Goal: Participate in discussion: Engage in conversation with other users on a specific topic

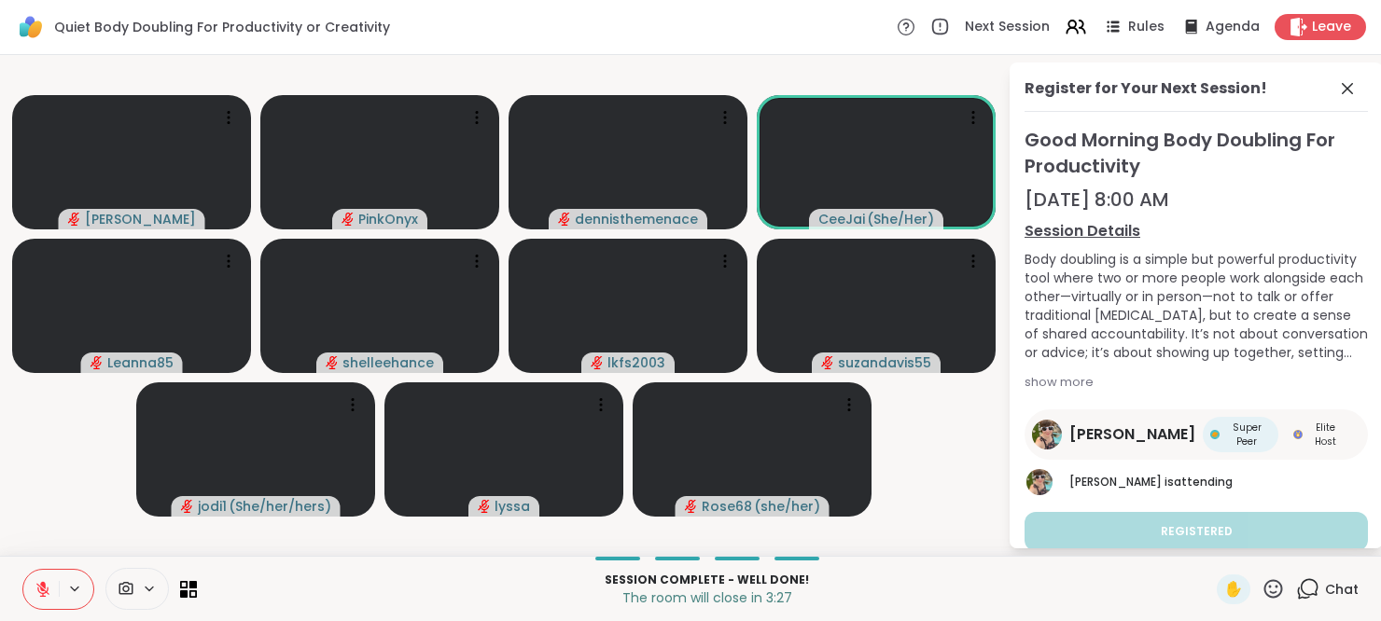
click at [45, 591] on icon at bounding box center [42, 589] width 13 height 13
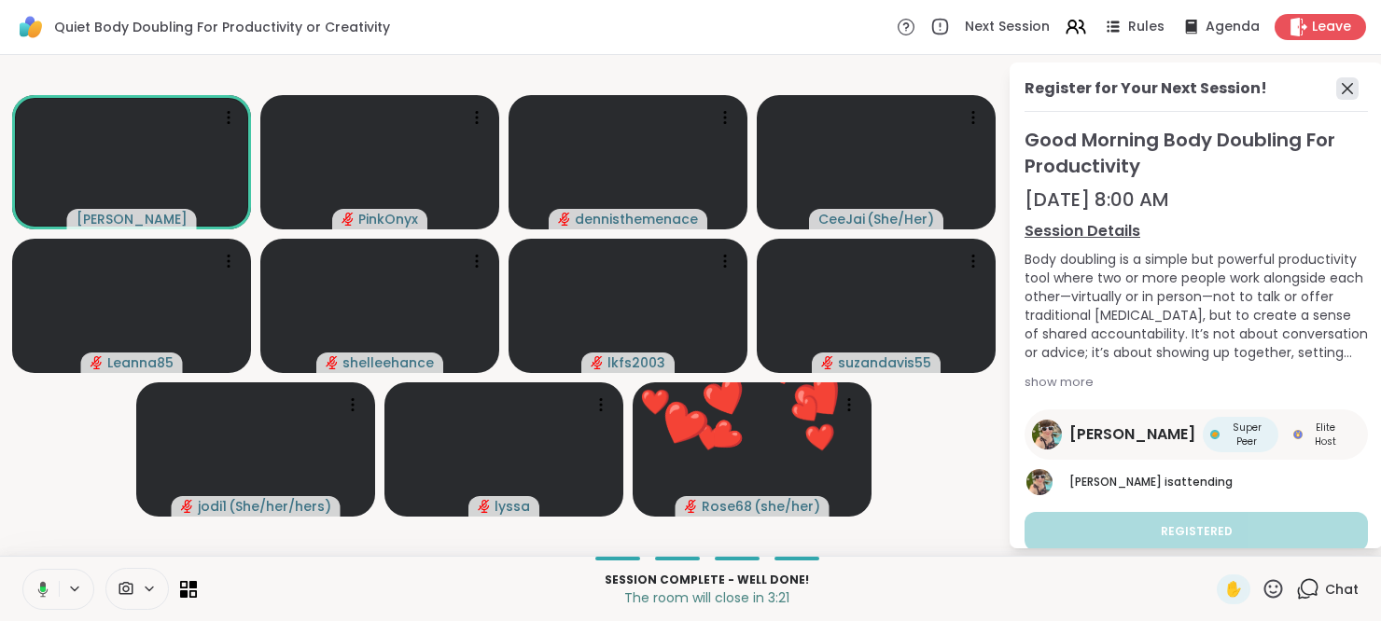
click at [1336, 88] on icon at bounding box center [1347, 88] width 22 height 22
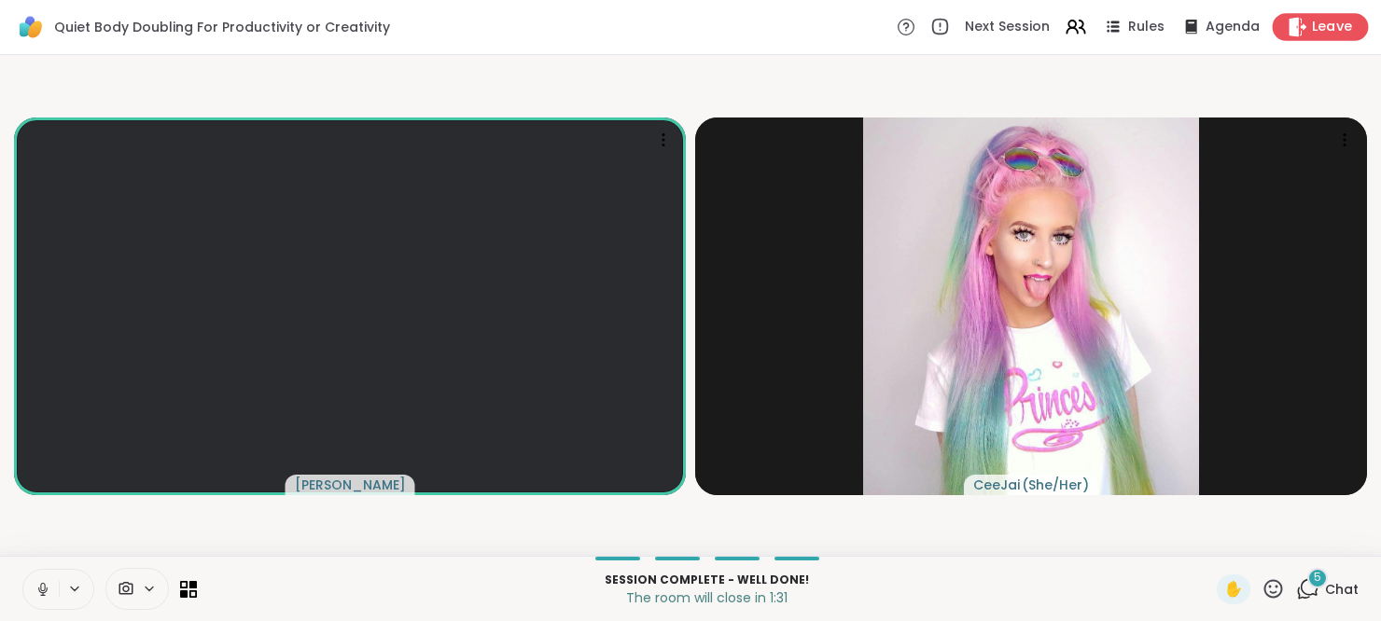
click at [1295, 27] on div "Leave" at bounding box center [1320, 26] width 96 height 27
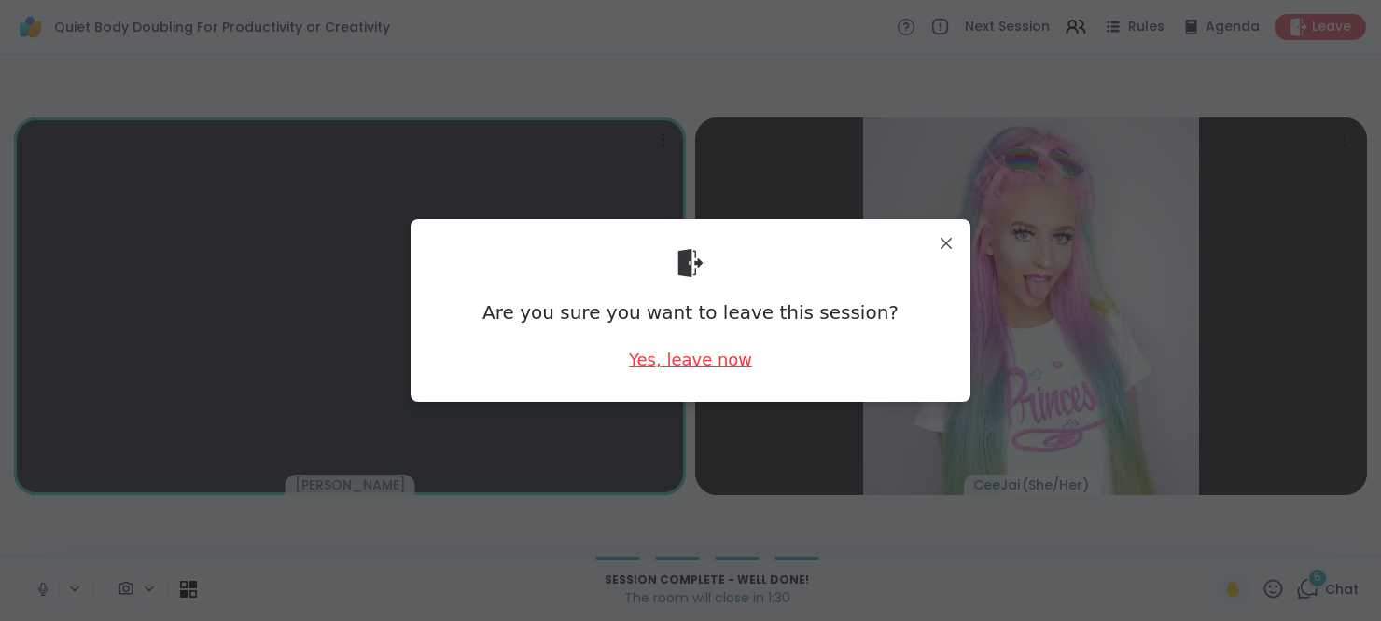
click at [713, 358] on div "Yes, leave now" at bounding box center [690, 359] width 123 height 23
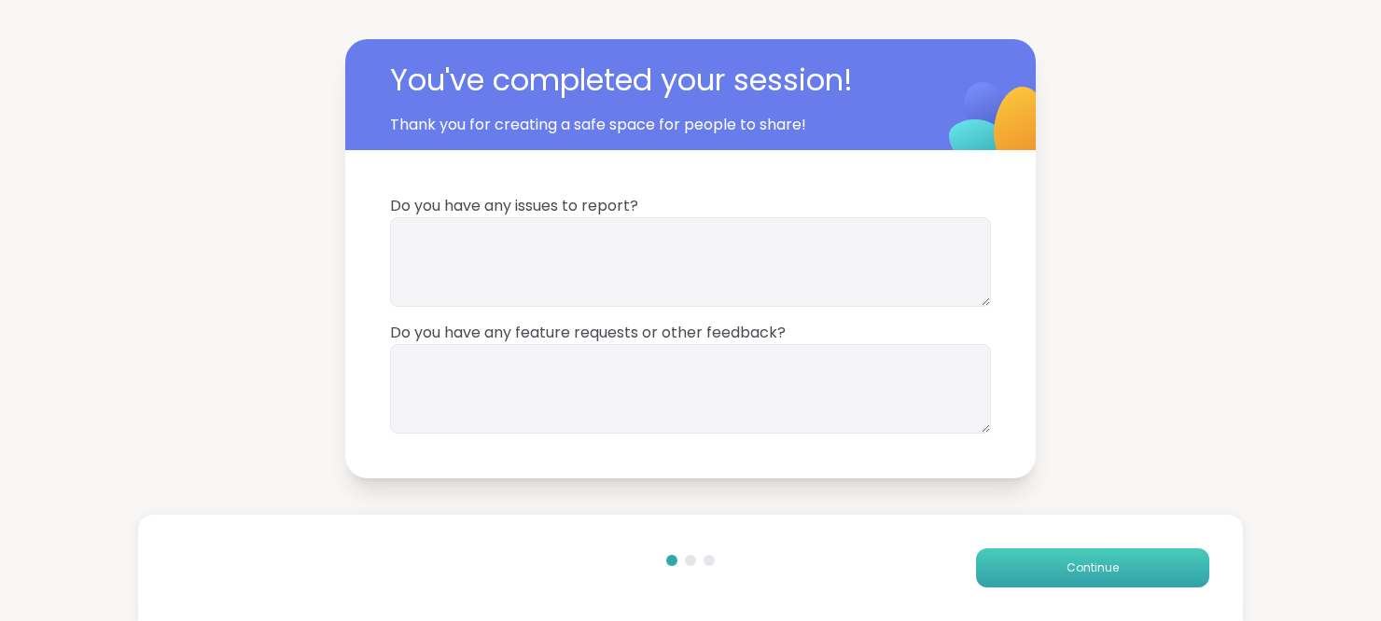
click at [1052, 579] on button "Continue" at bounding box center [1092, 567] width 233 height 39
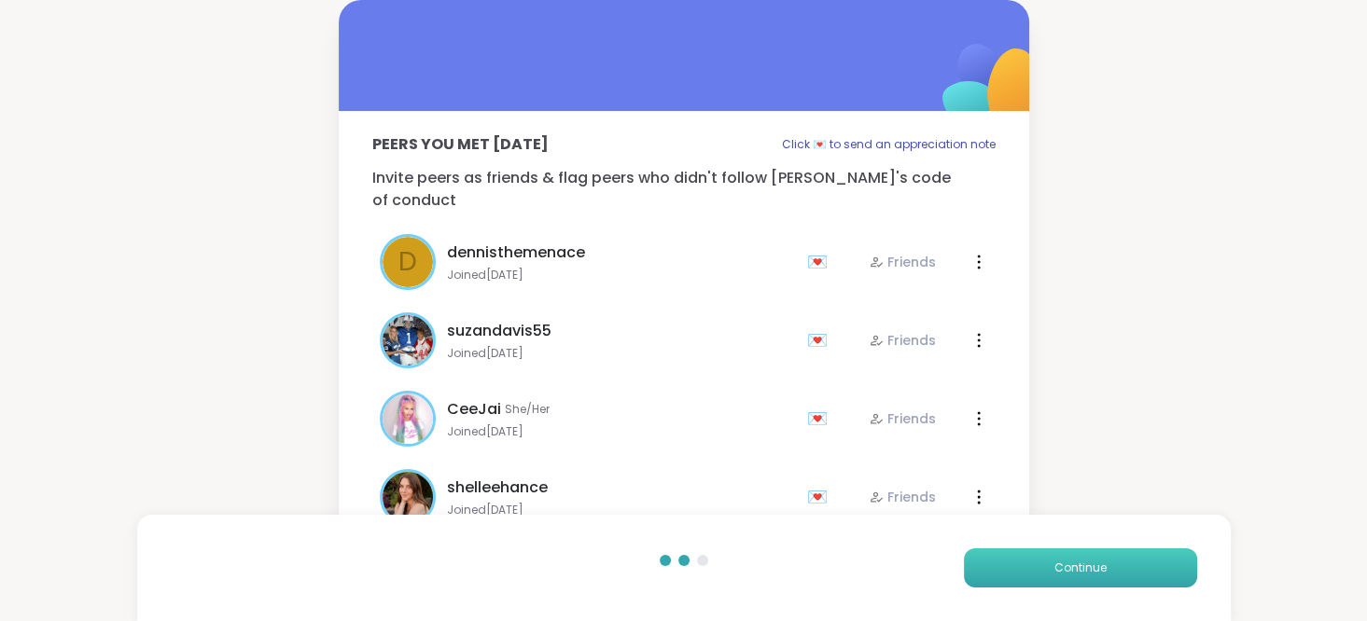
click at [1052, 579] on button "Continue" at bounding box center [1080, 567] width 233 height 39
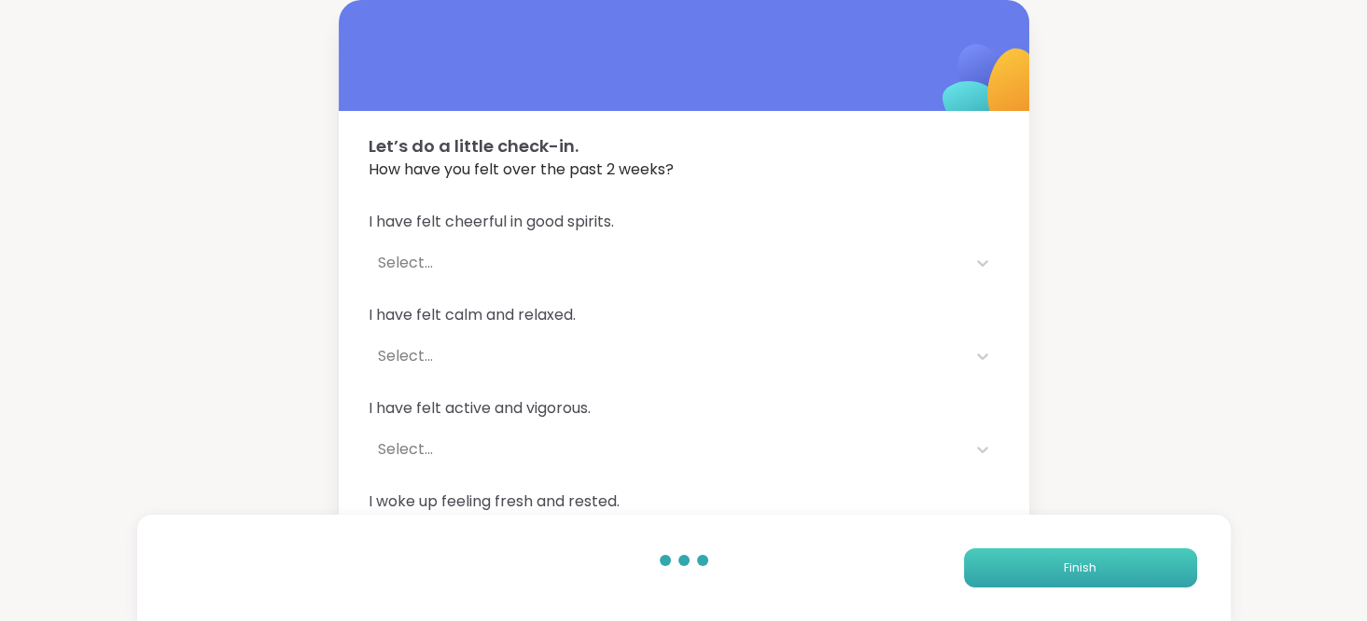
click at [1052, 579] on button "Finish" at bounding box center [1080, 567] width 233 height 39
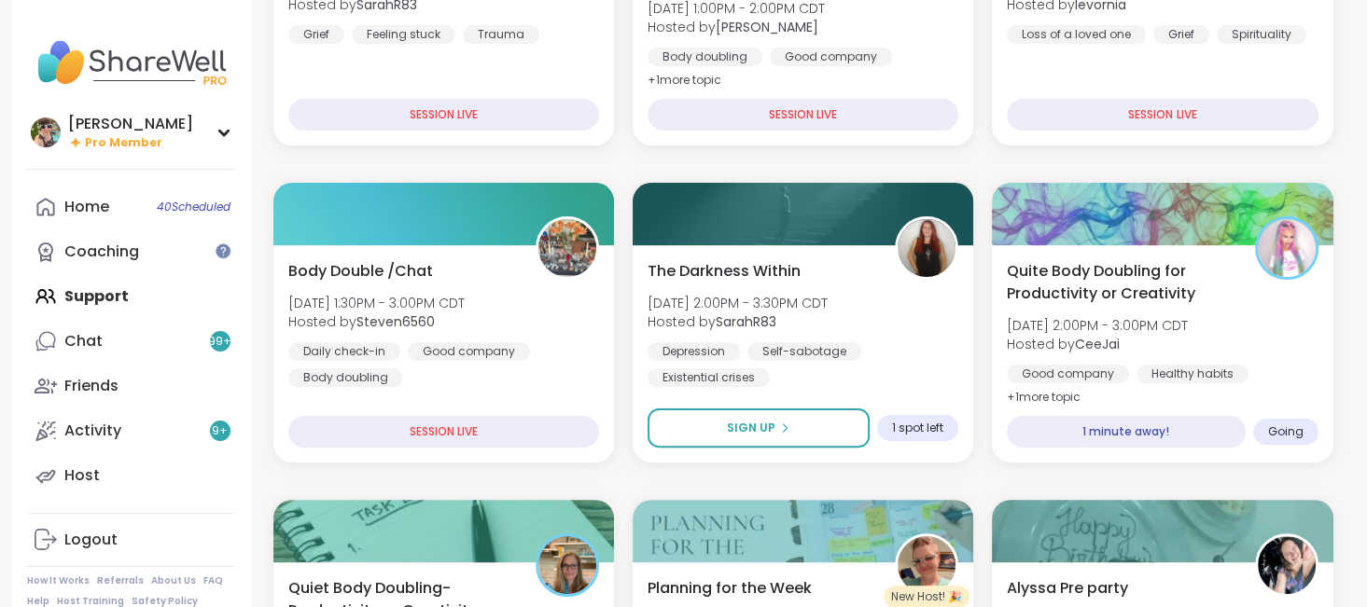
scroll to position [450, 0]
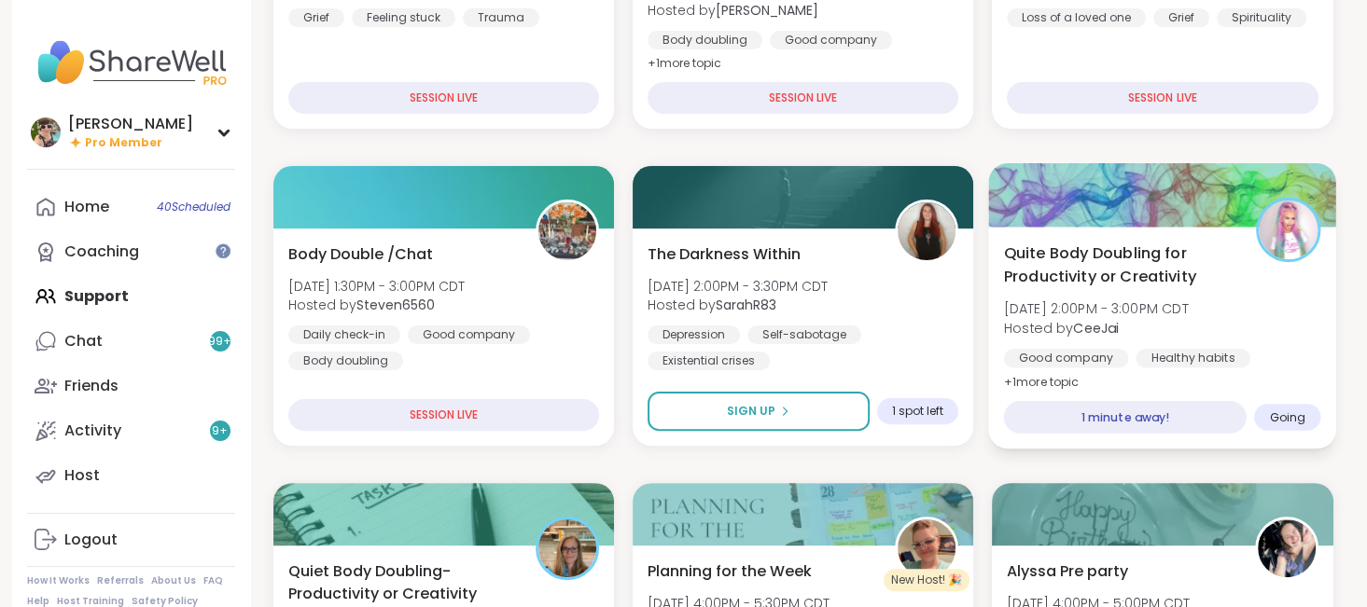
click at [1112, 279] on span "Quite Body Doubling for Productivity or Creativity" at bounding box center [1119, 265] width 231 height 46
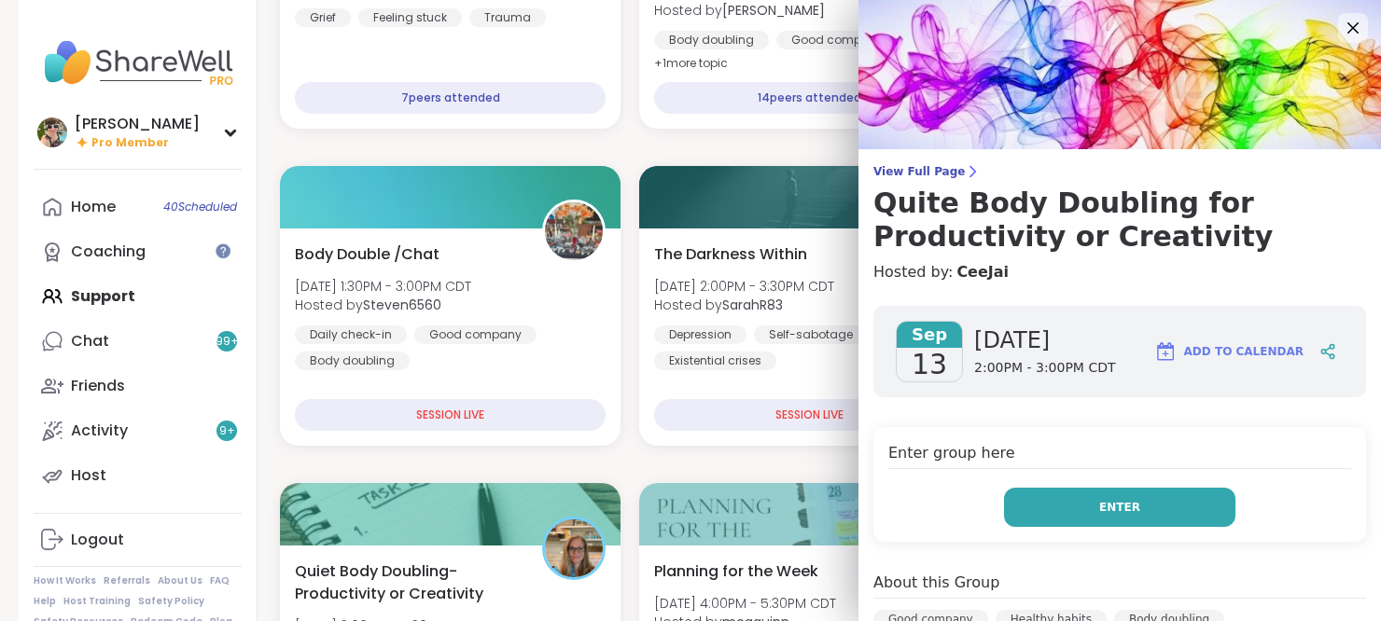
click at [1094, 518] on button "Enter" at bounding box center [1119, 507] width 231 height 39
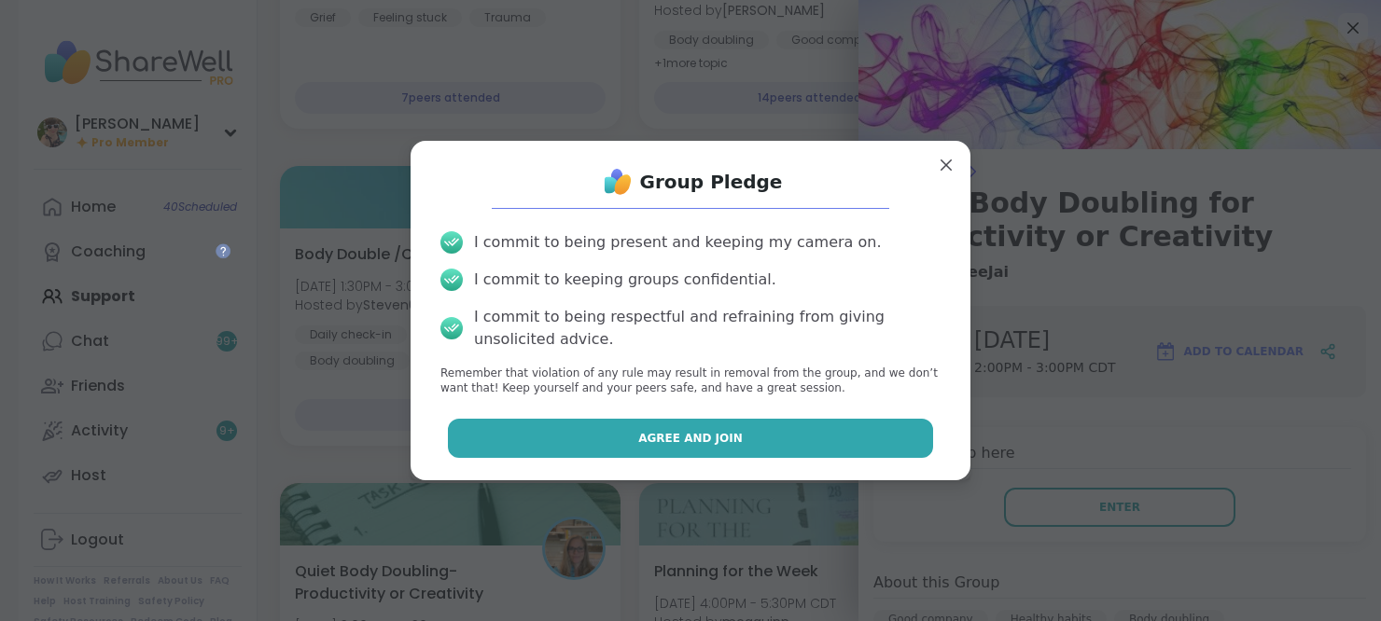
click at [683, 443] on span "Agree and Join" at bounding box center [690, 438] width 104 height 17
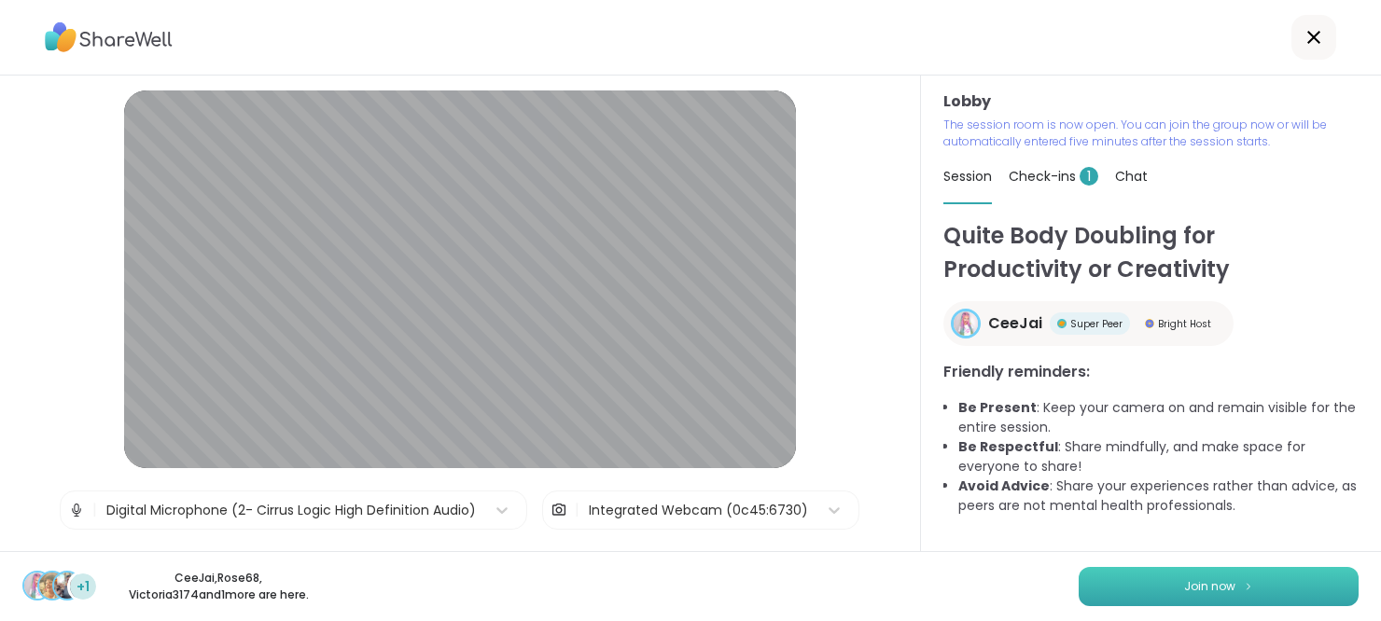
click at [1195, 591] on span "Join now" at bounding box center [1209, 586] width 51 height 17
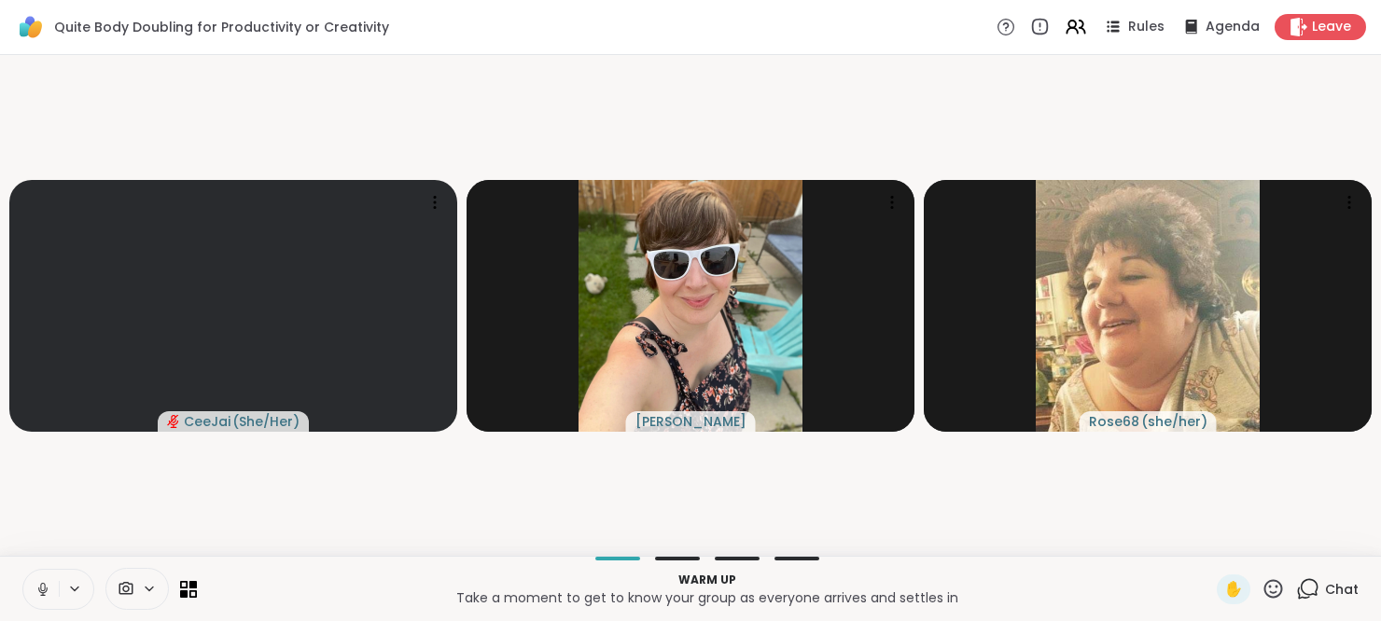
click at [52, 593] on button at bounding box center [40, 589] width 35 height 39
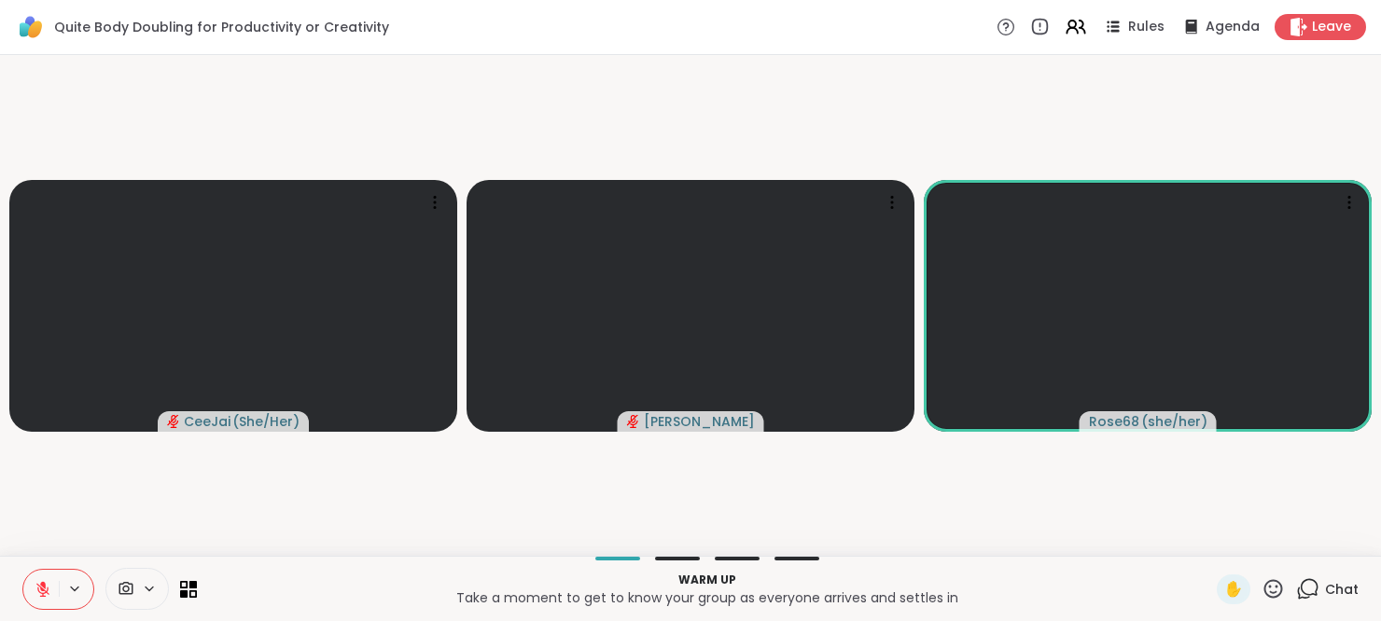
click at [52, 593] on button at bounding box center [40, 589] width 35 height 39
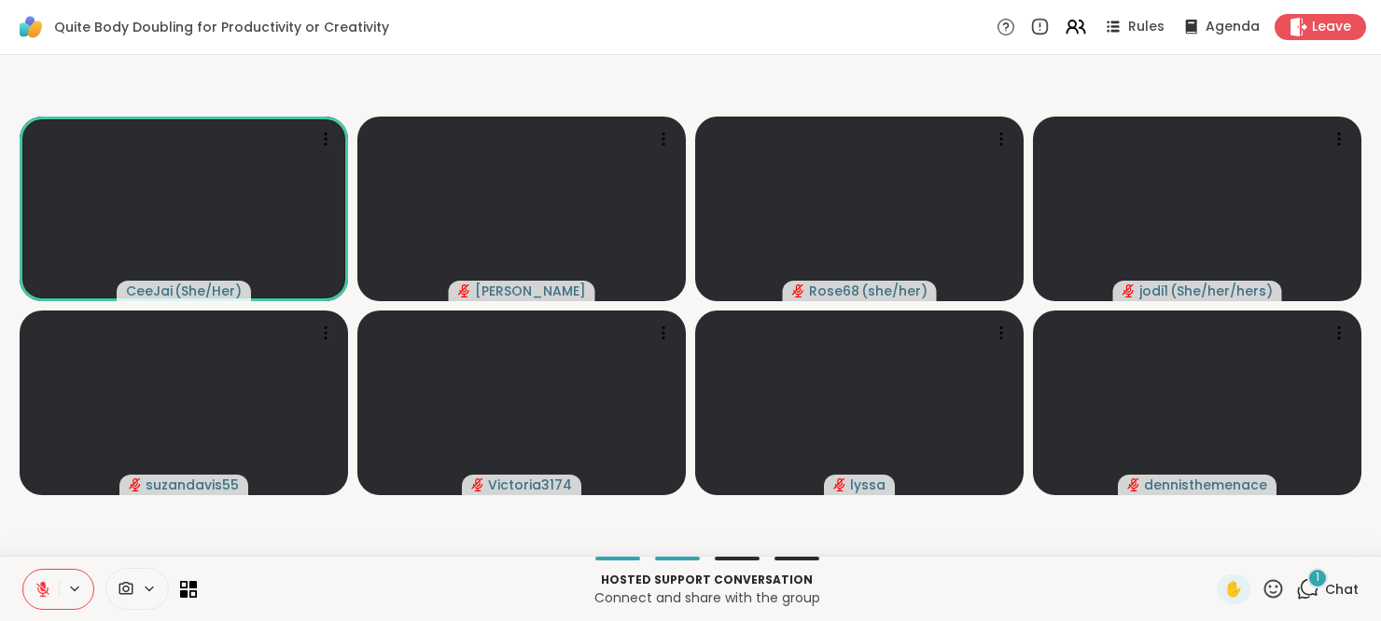
click at [1264, 581] on icon at bounding box center [1273, 588] width 19 height 19
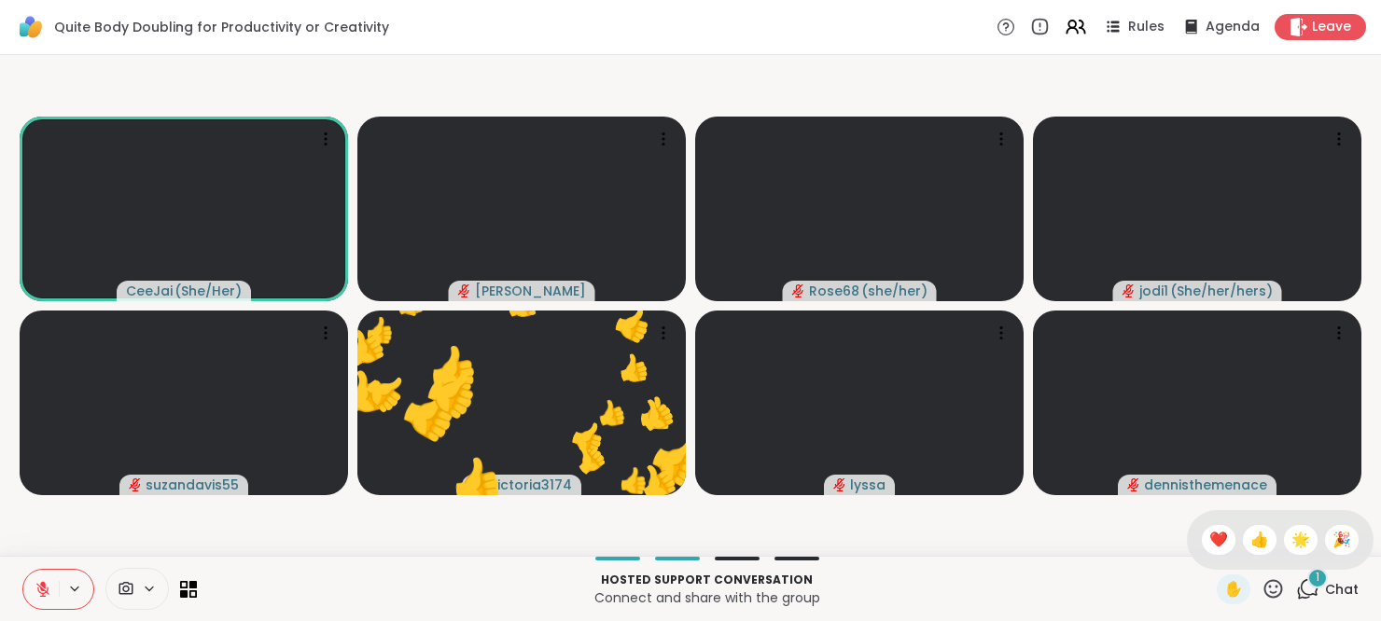
click at [1228, 527] on div "✋ ❤️ 👍 🌟 🎉" at bounding box center [1280, 540] width 187 height 60
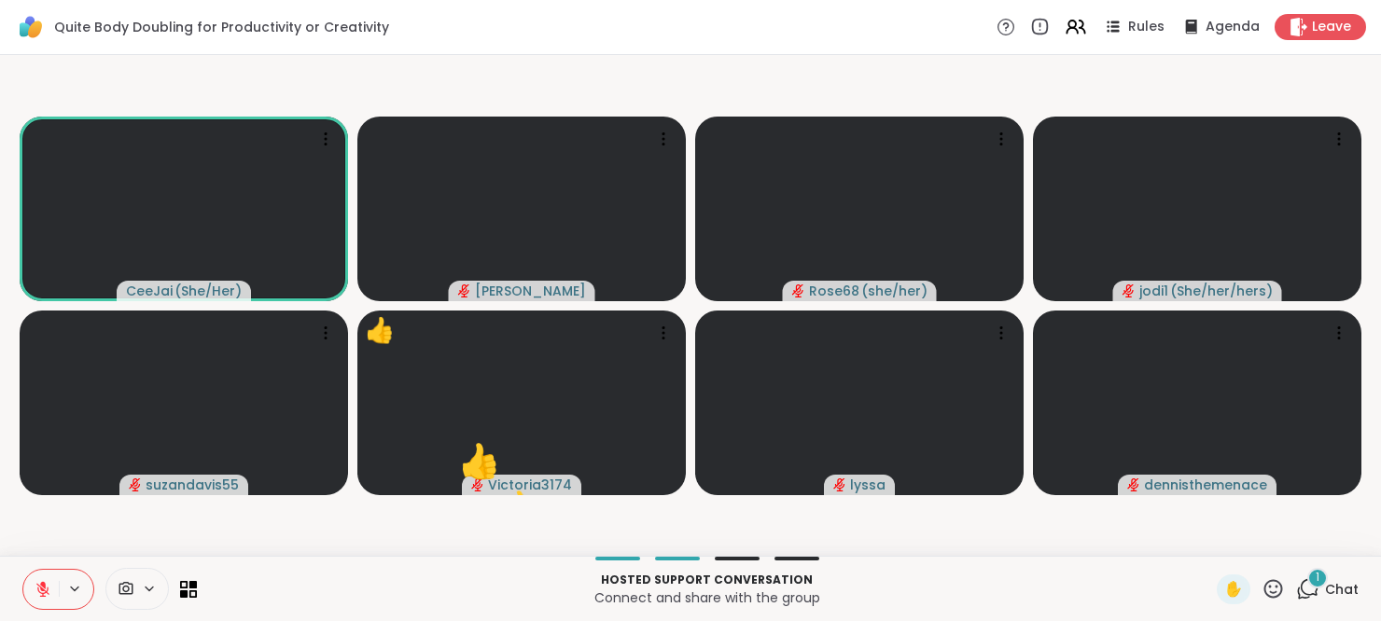
click at [1261, 594] on icon at bounding box center [1272, 588] width 23 height 23
click at [1243, 551] on div "👍" at bounding box center [1260, 540] width 34 height 30
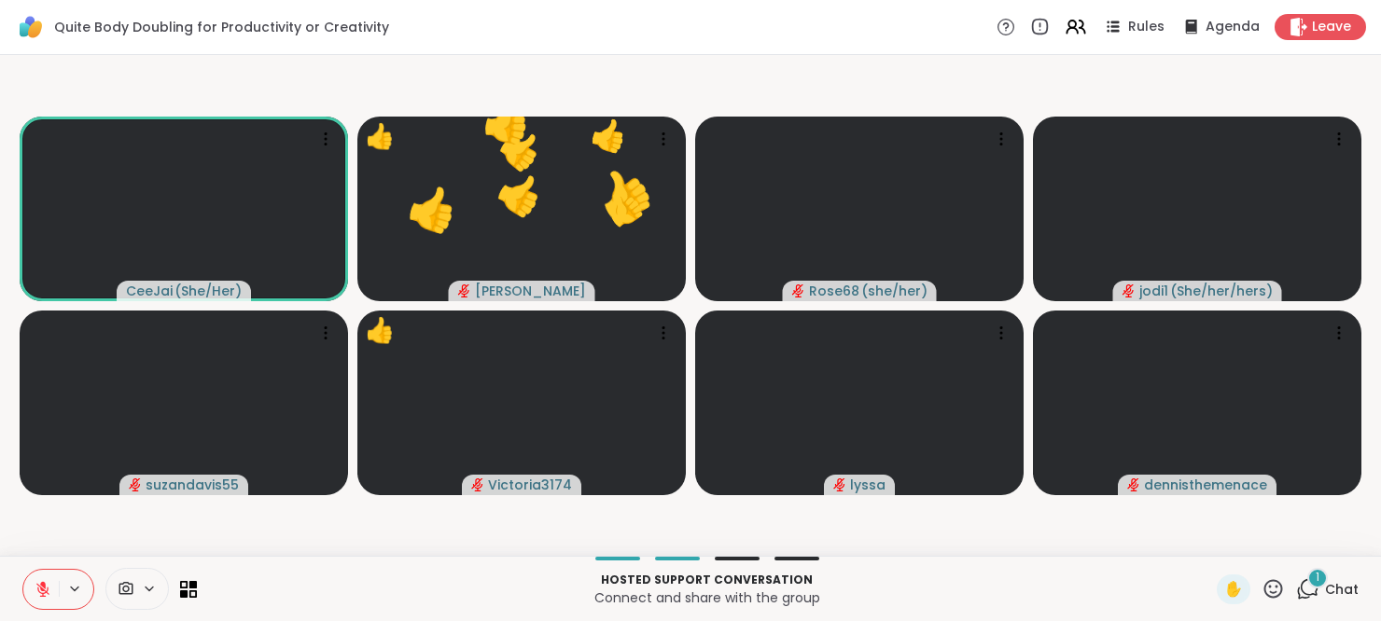
click at [1307, 588] on div "1" at bounding box center [1317, 578] width 21 height 21
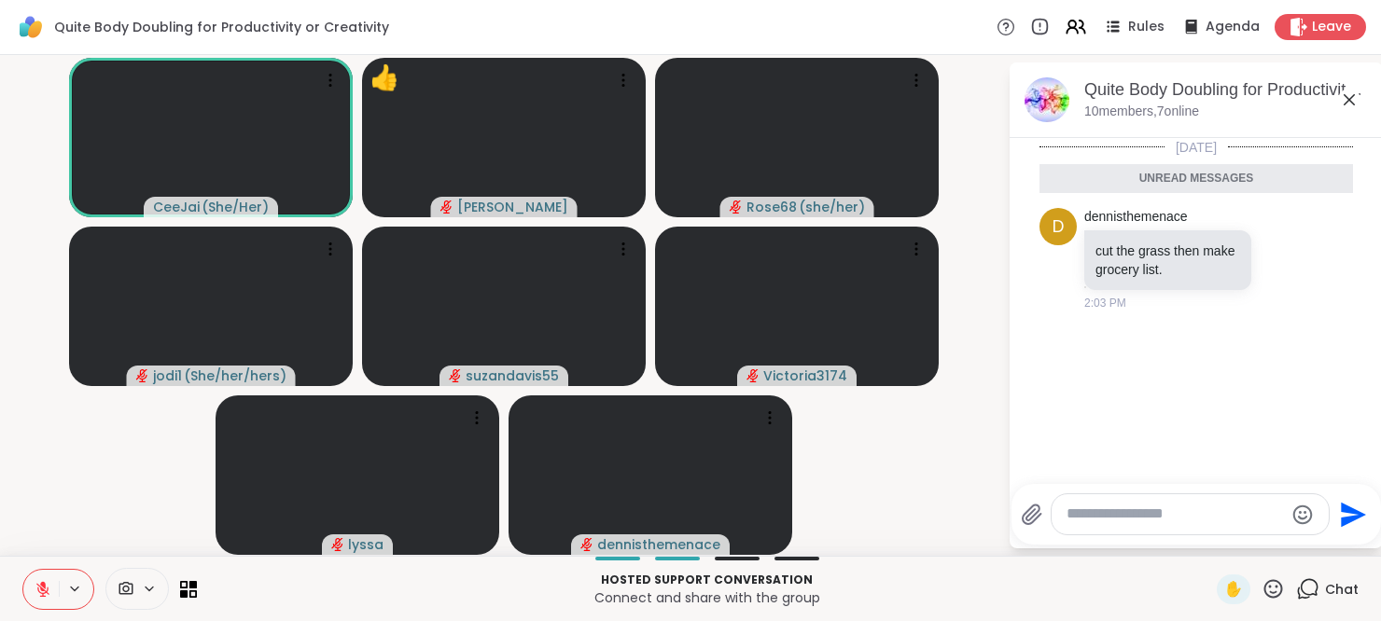
click at [1114, 521] on textarea "Type your message" at bounding box center [1174, 515] width 217 height 20
type textarea "**********"
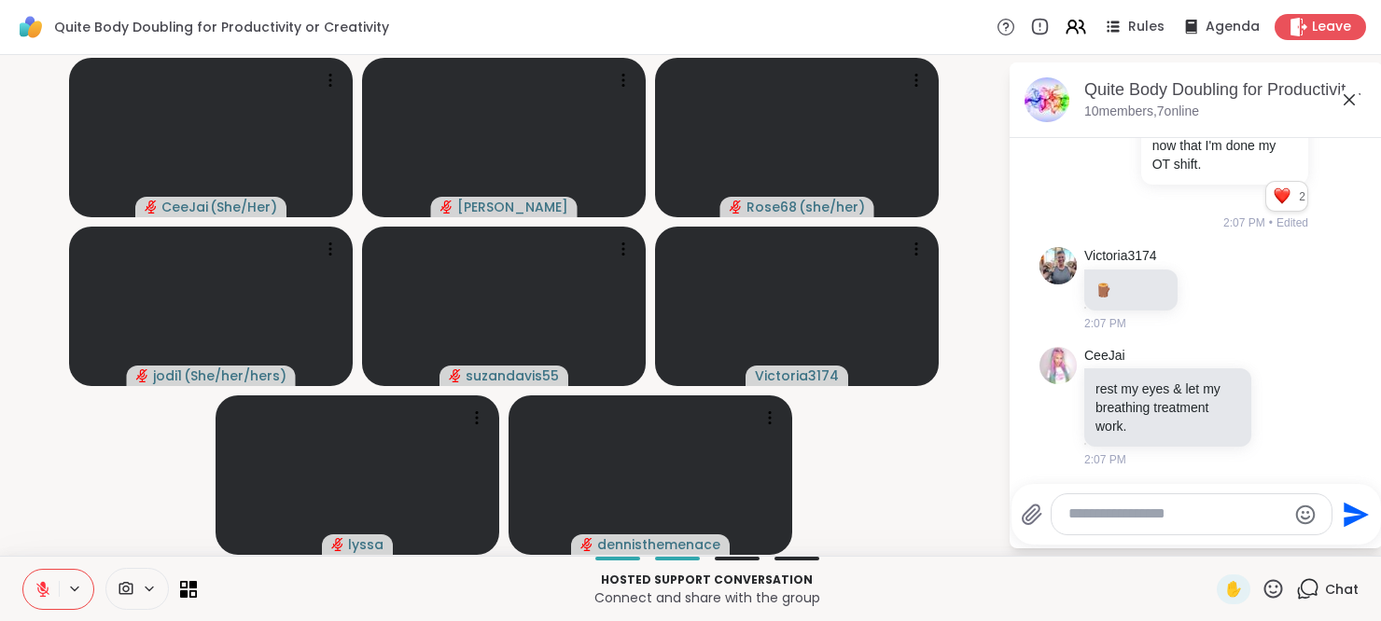
scroll to position [428, 0]
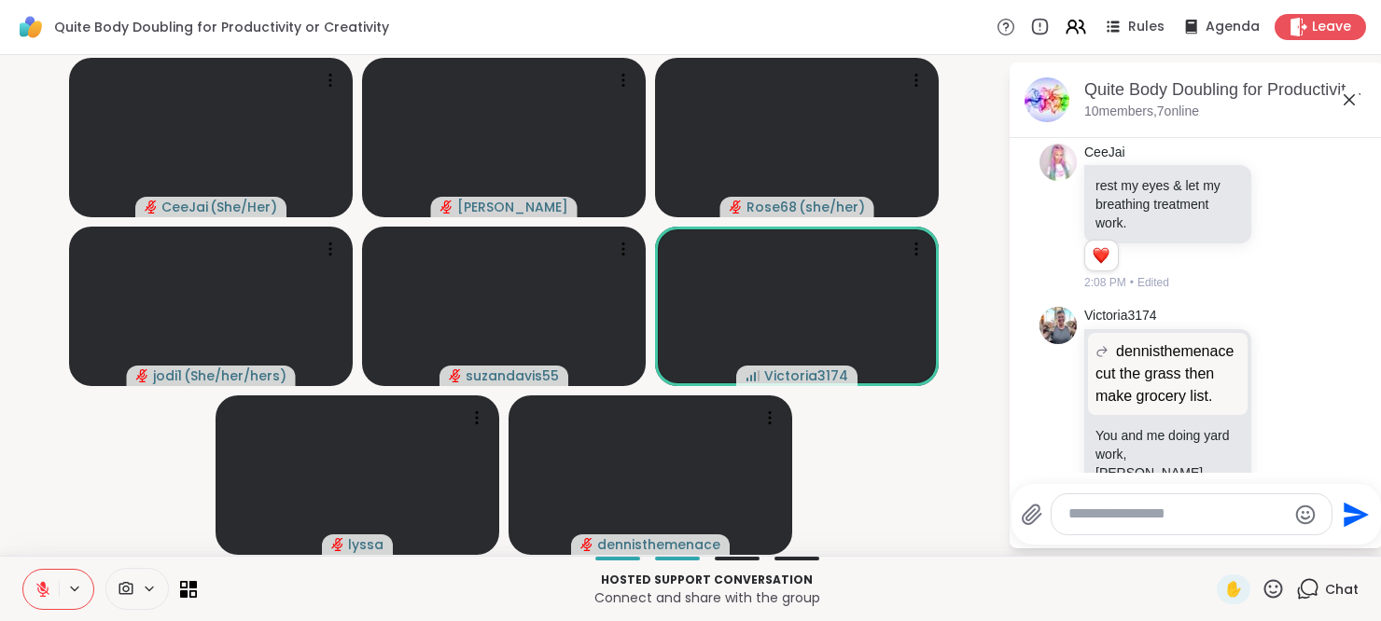
click at [1101, 525] on div at bounding box center [1191, 514] width 280 height 40
type textarea "**********"
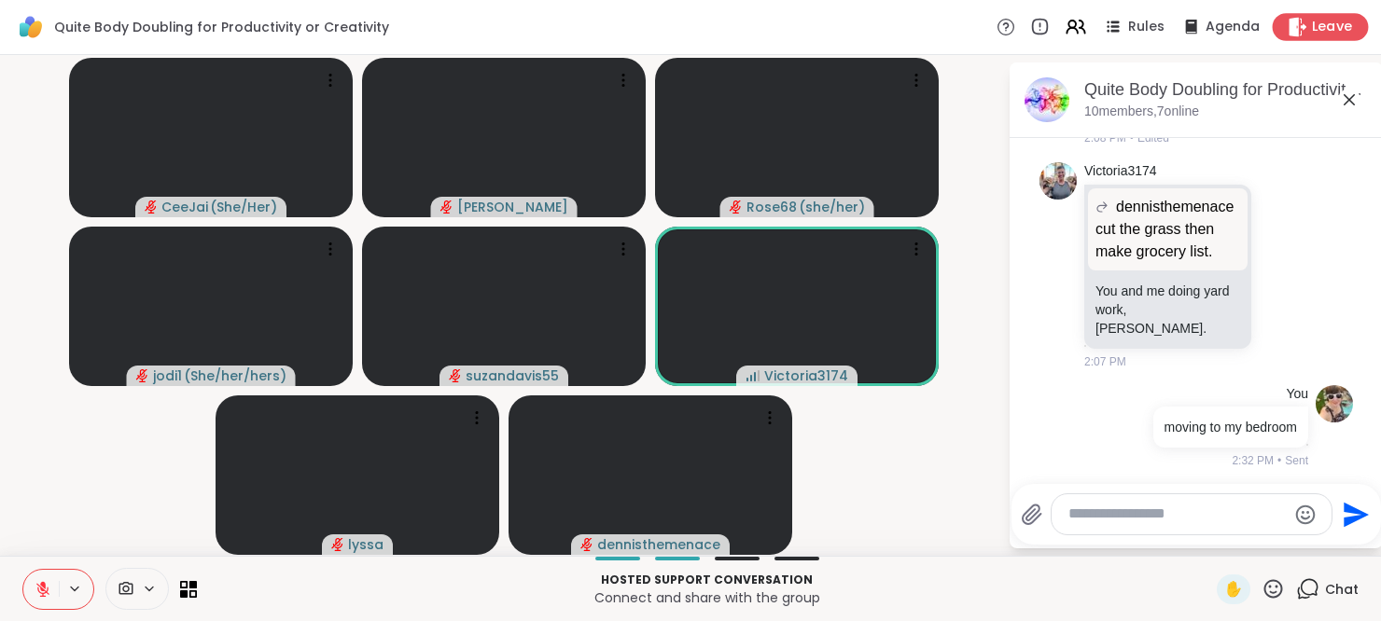
click at [1312, 34] on span "Leave" at bounding box center [1332, 28] width 41 height 20
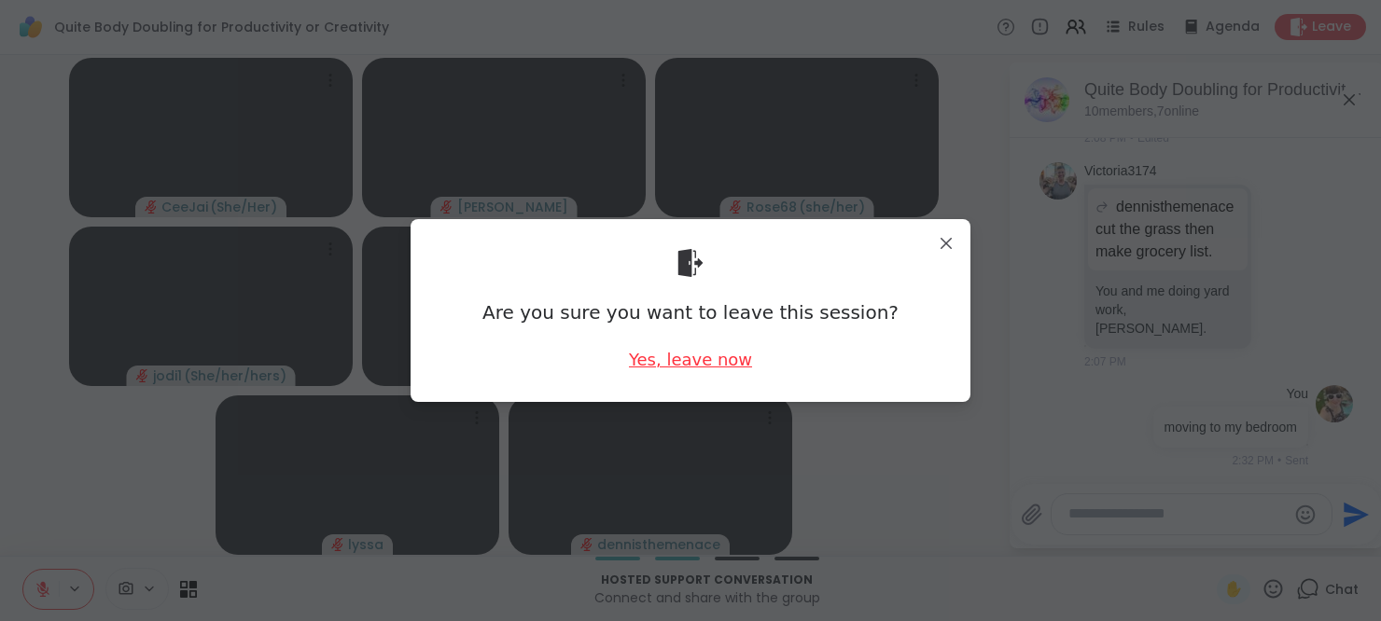
click at [654, 361] on div "Yes, leave now" at bounding box center [690, 359] width 123 height 23
